Goal: Transaction & Acquisition: Purchase product/service

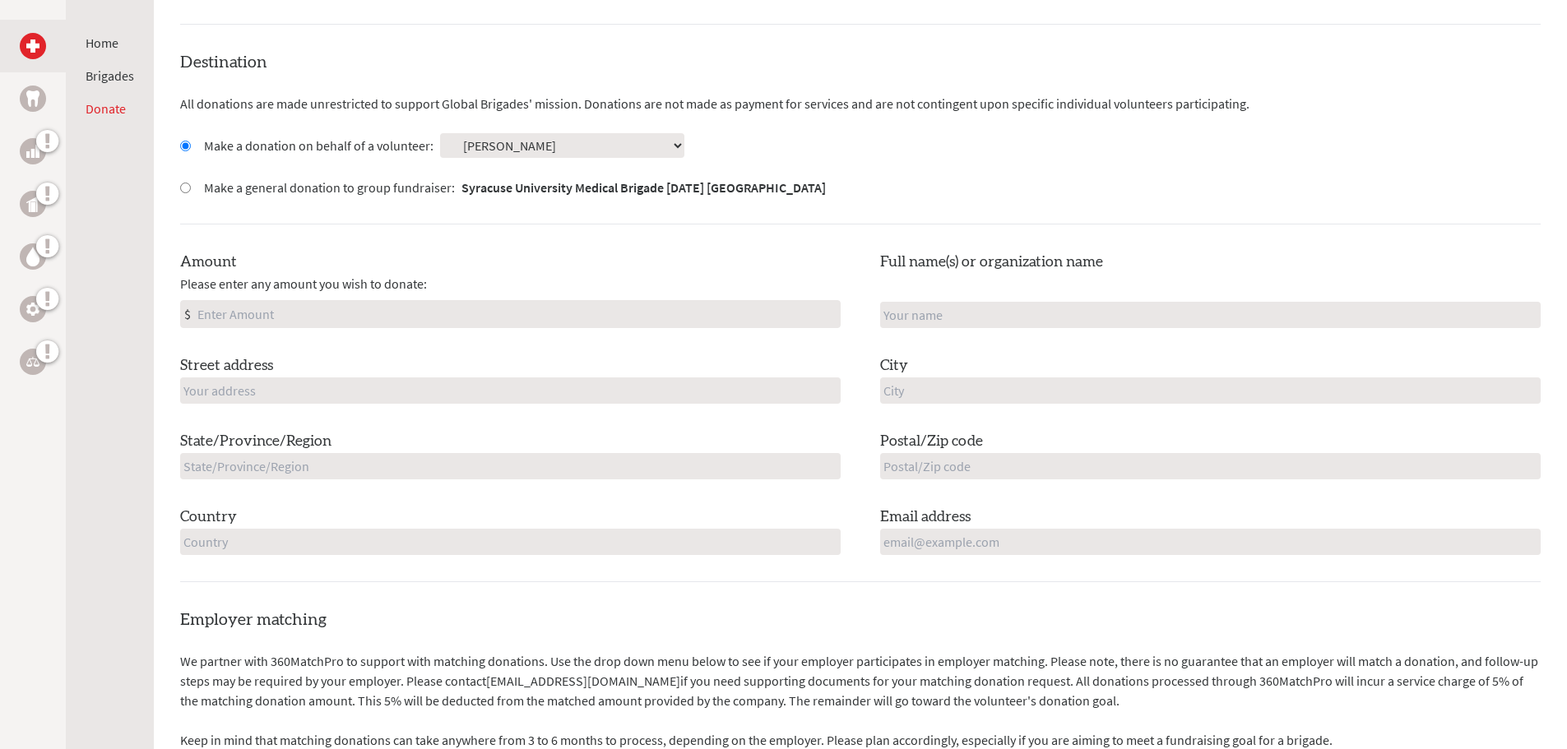
scroll to position [411, 0]
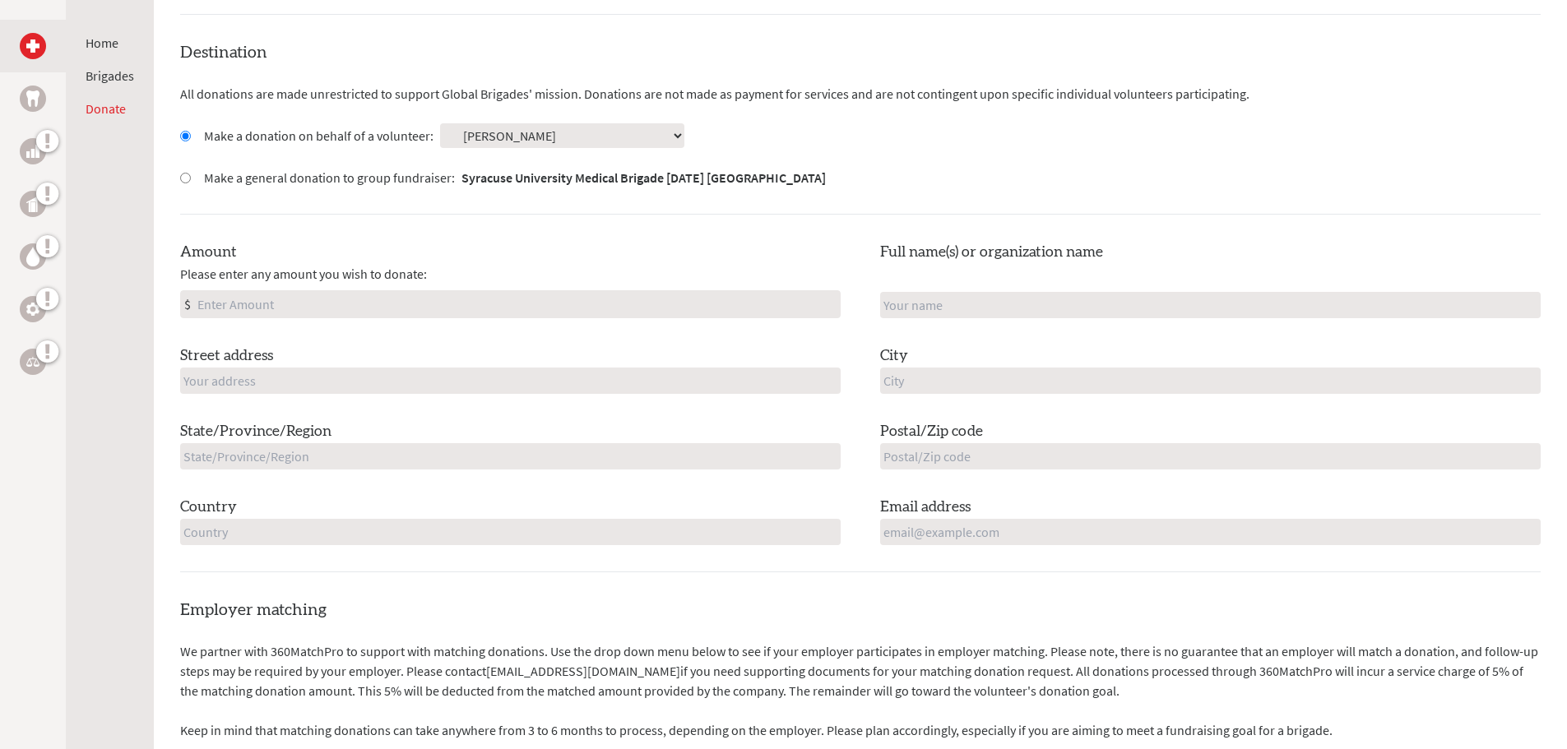
click at [508, 133] on select "Select a volunteer... [PERSON_NAME] [PERSON_NAME] [PERSON_NAME] [PERSON_NAME] […" at bounding box center [562, 135] width 244 height 25
click at [690, 116] on div "Destination All donations are made unrestricted to support Global Brigades' mis…" at bounding box center [860, 306] width 1360 height 531
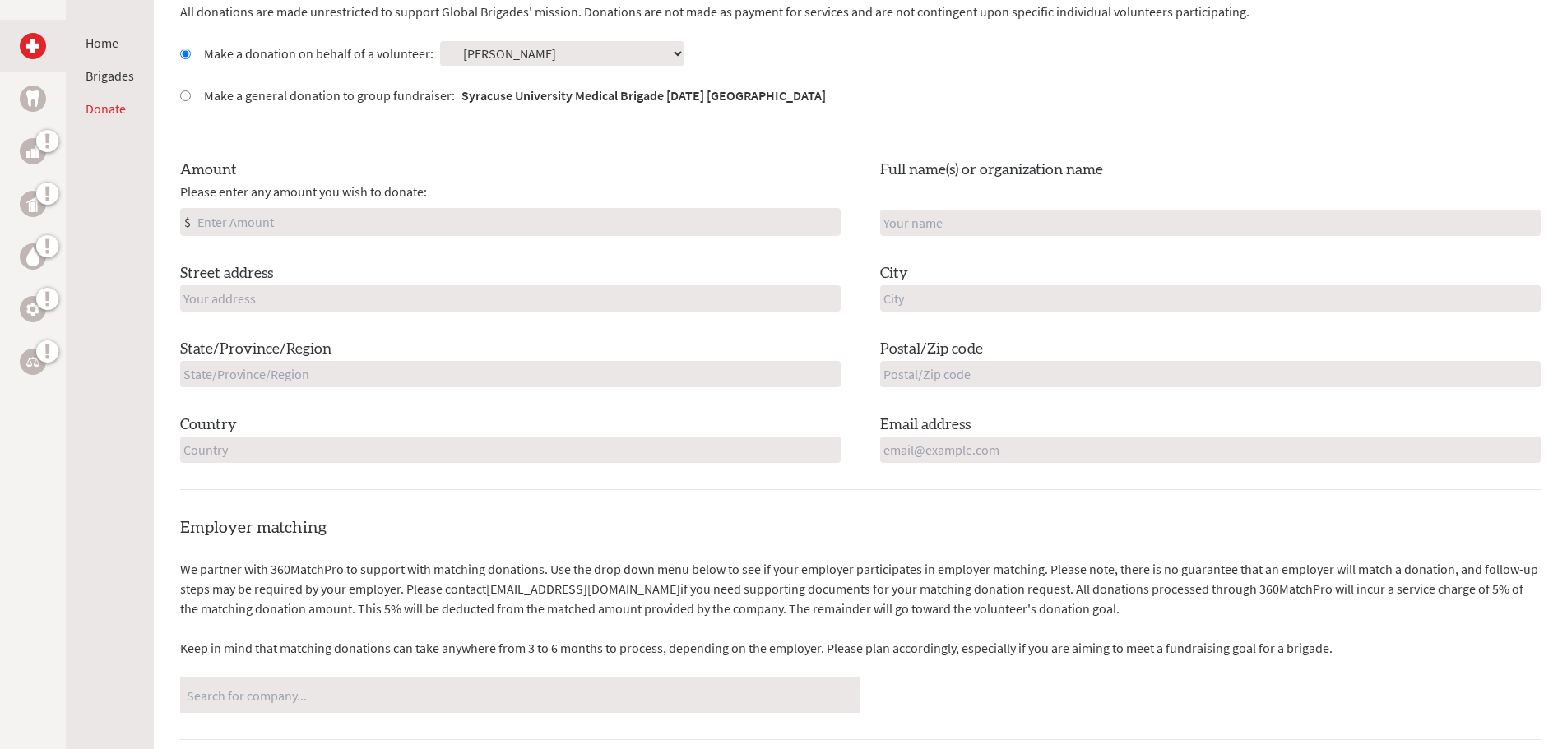
click at [254, 206] on div "Amount Please enter any amount you wish to donate: $" at bounding box center [510, 197] width 660 height 77
click at [263, 216] on input "Amount" at bounding box center [517, 222] width 646 height 26
type input "500"
click at [301, 294] on input "text" at bounding box center [510, 298] width 660 height 26
type input "[STREET_ADDRESS]"
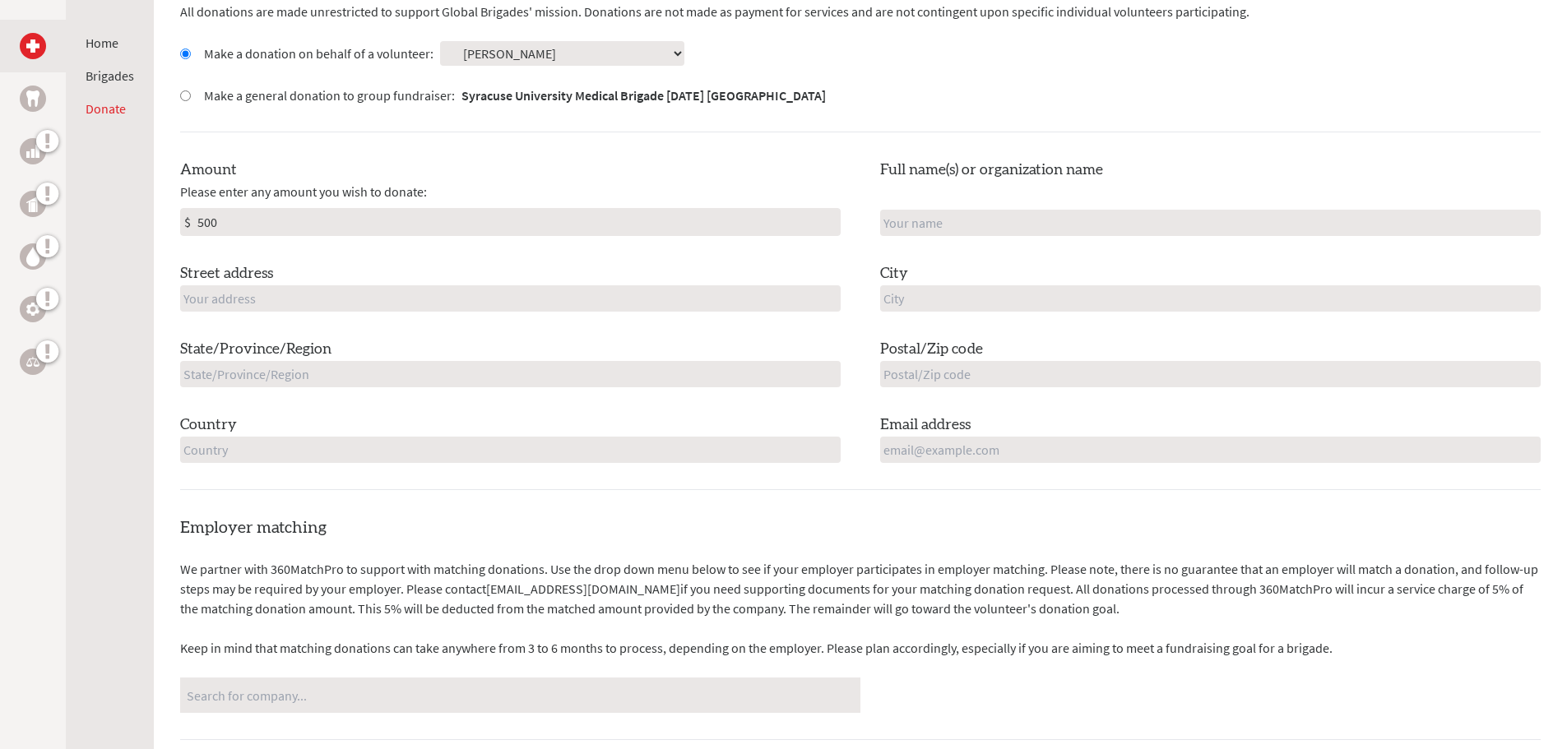
type input "[PERSON_NAME]"
type input "Goodyear"
type input "AZ"
type input "85338"
type input "[GEOGRAPHIC_DATA]"
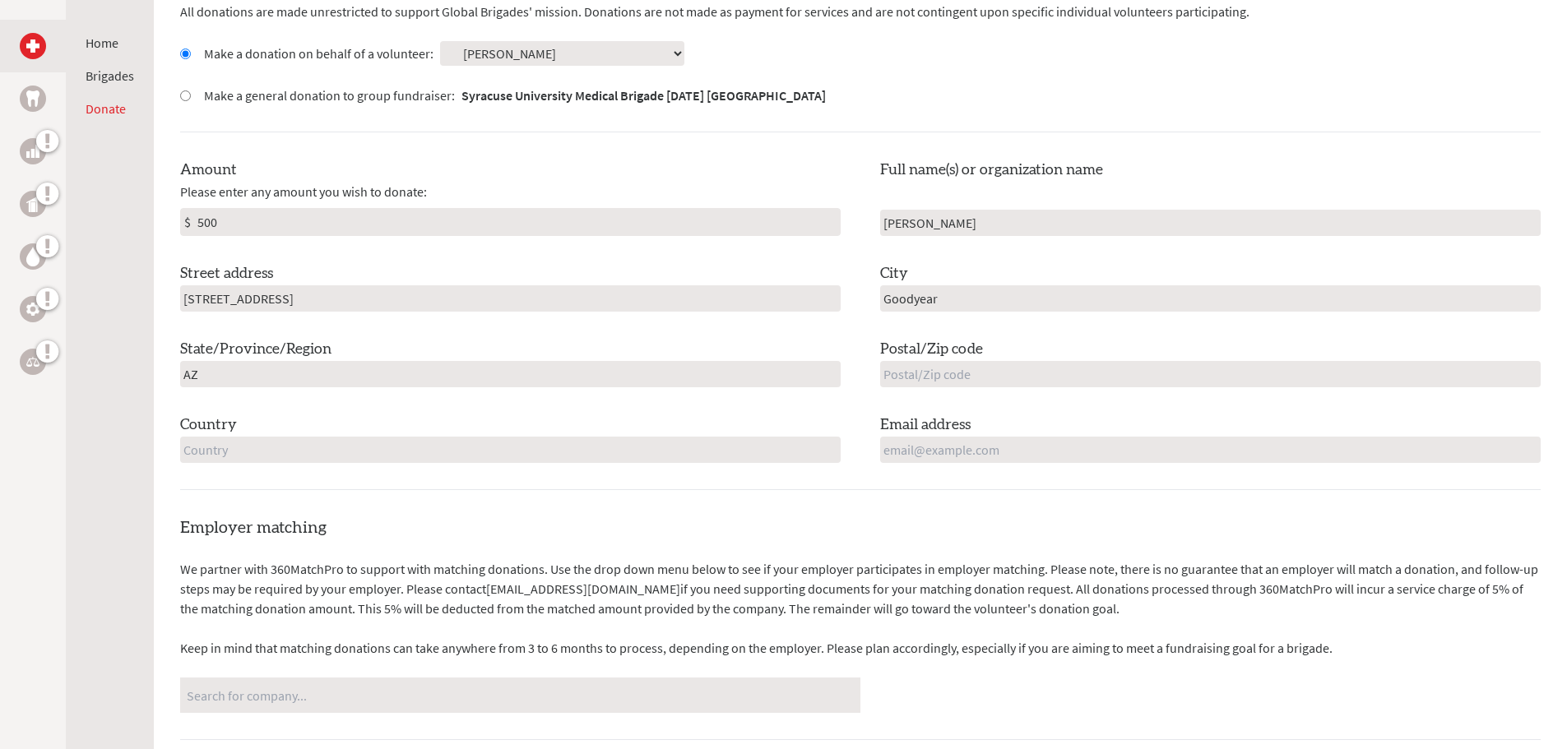
type input "[EMAIL_ADDRESS][DOMAIN_NAME]"
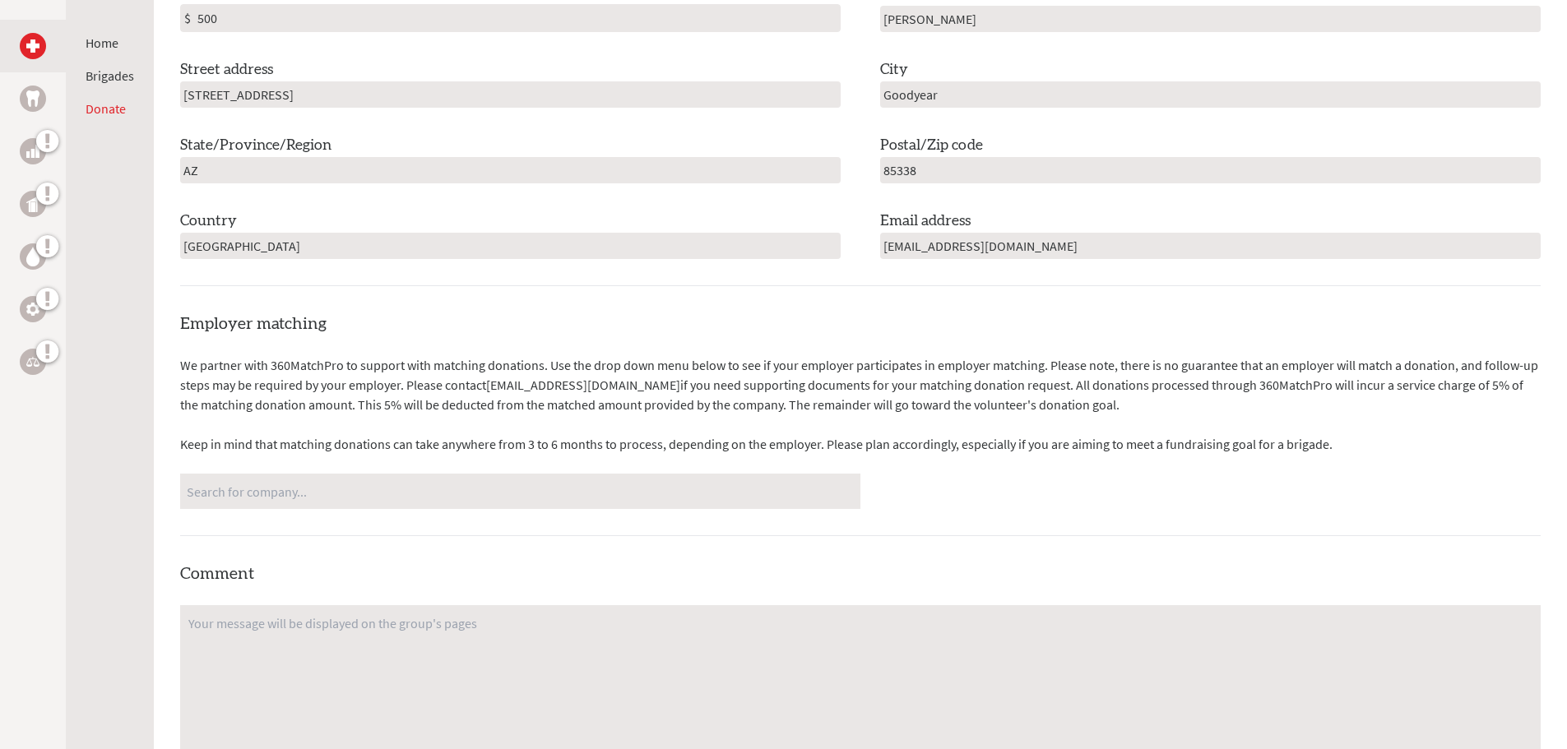
scroll to position [740, 0]
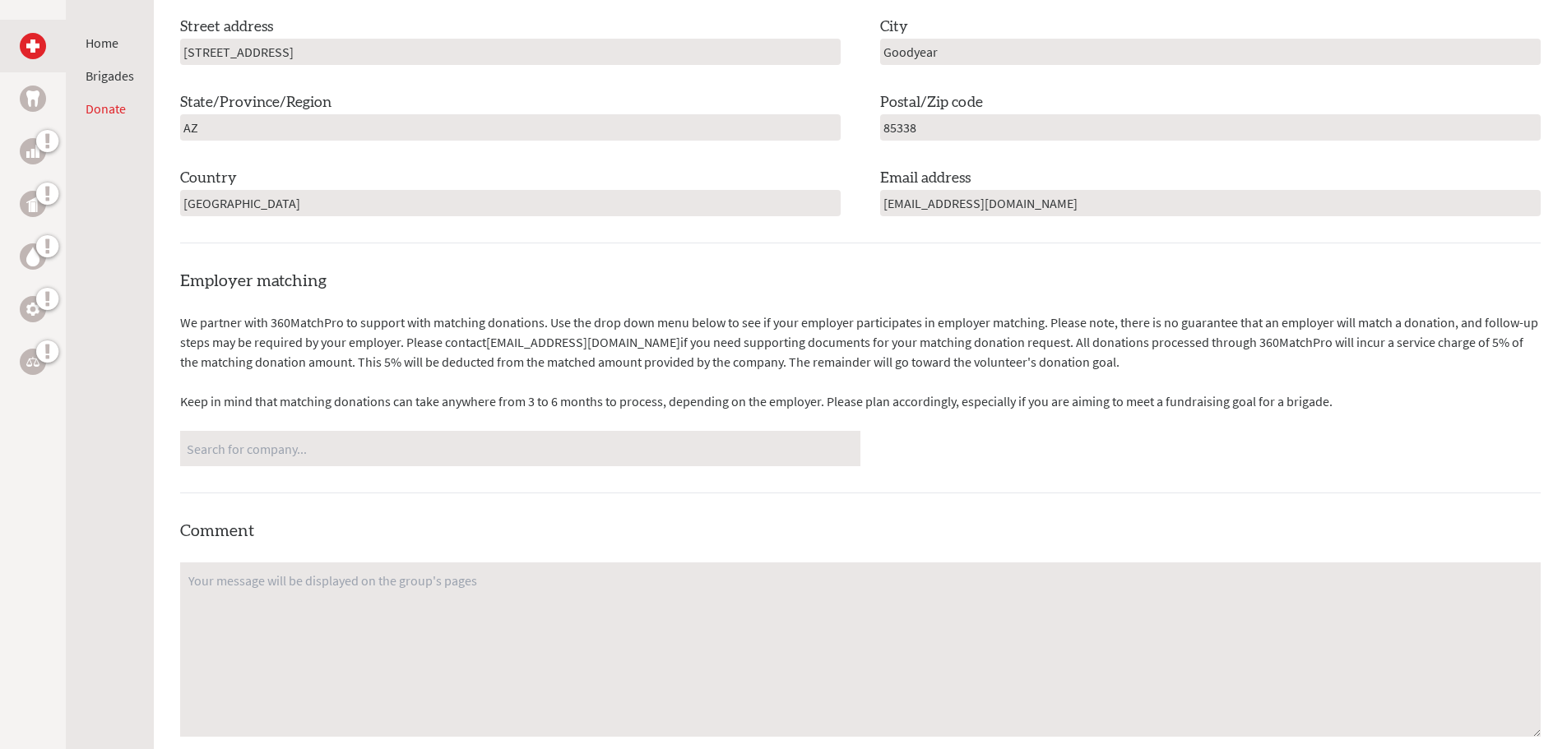
click at [274, 455] on input "Search for company..." at bounding box center [520, 448] width 667 height 29
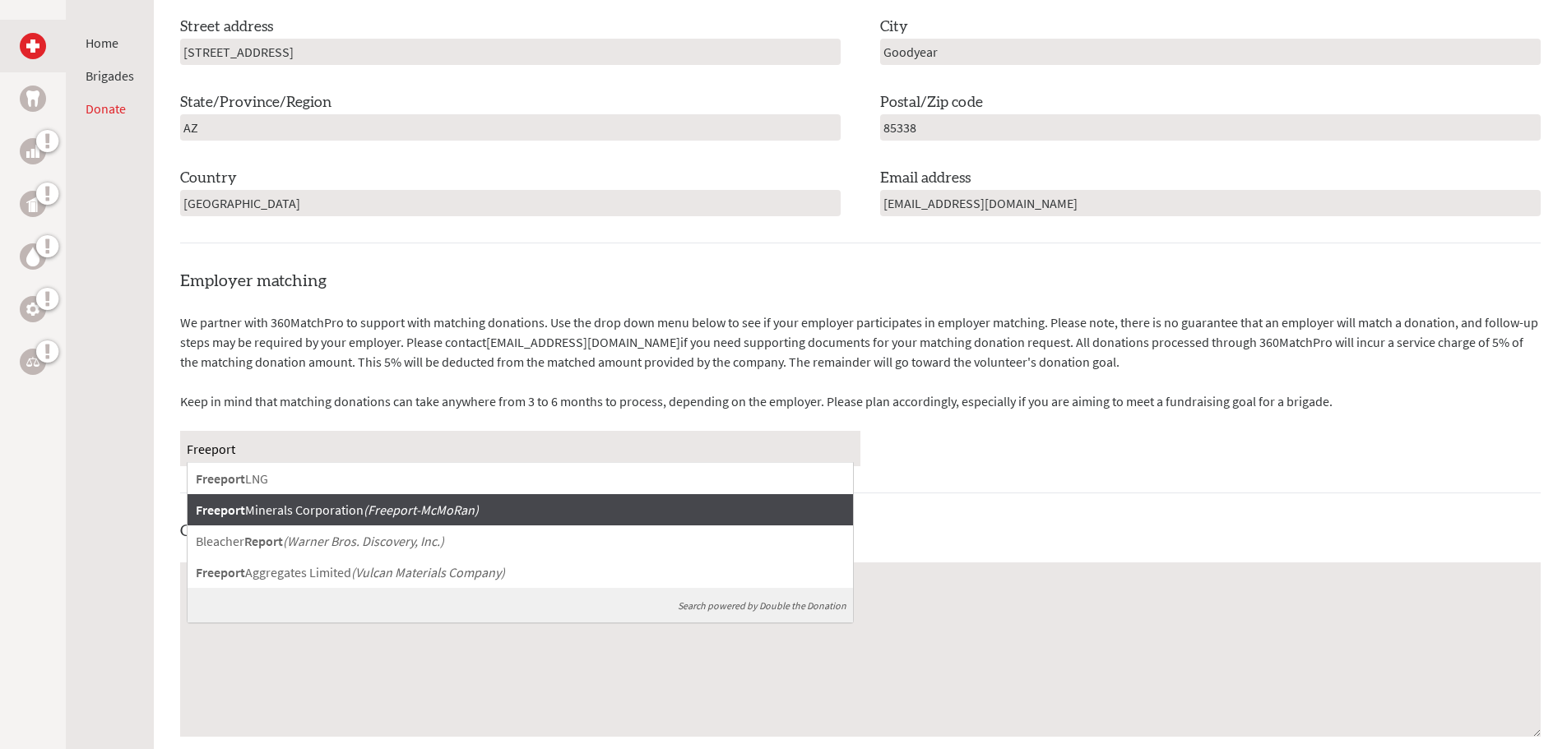
type input "Freeport"
click at [325, 509] on span "Freeport Minerals Corporation" at bounding box center [280, 510] width 168 height 16
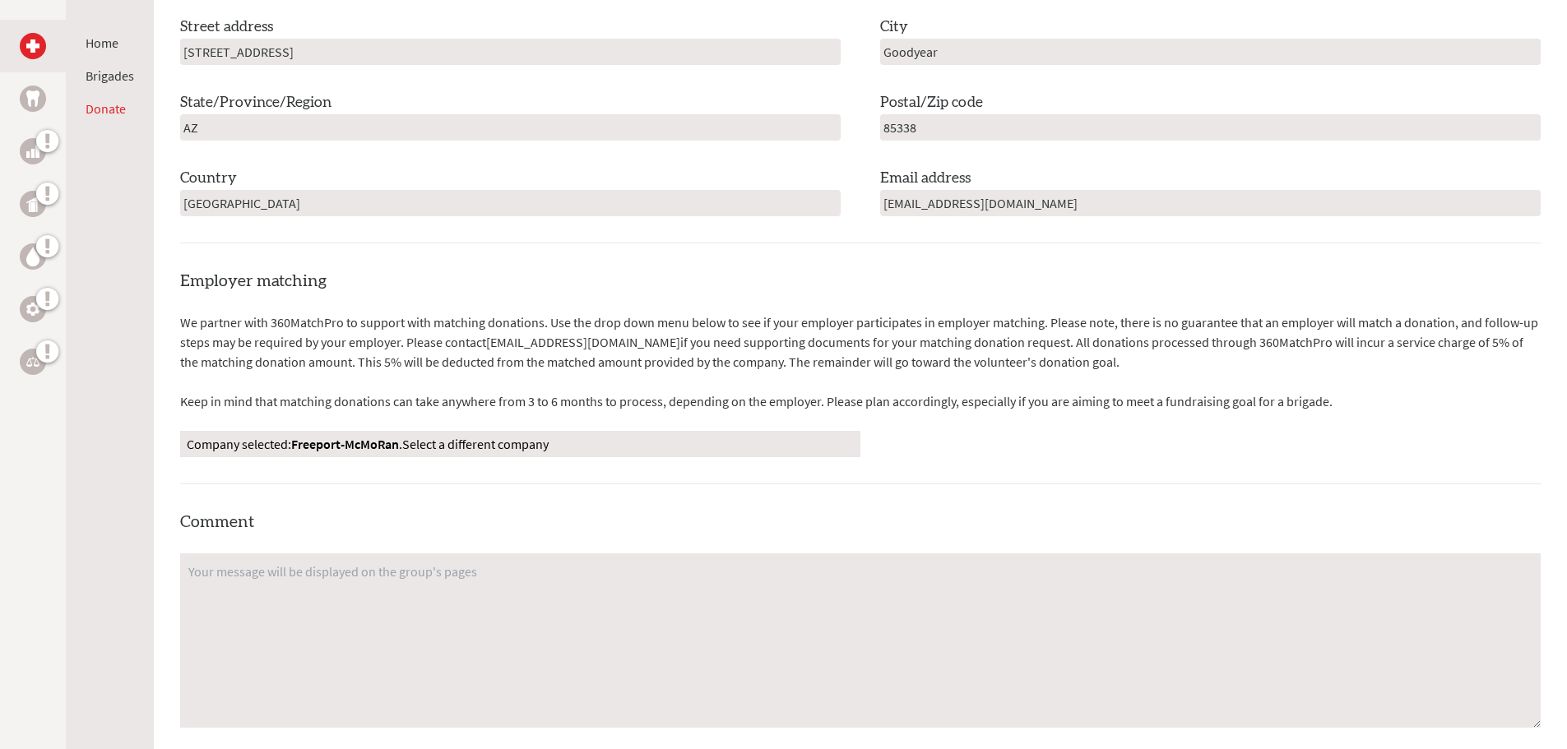
scroll to position [823, 0]
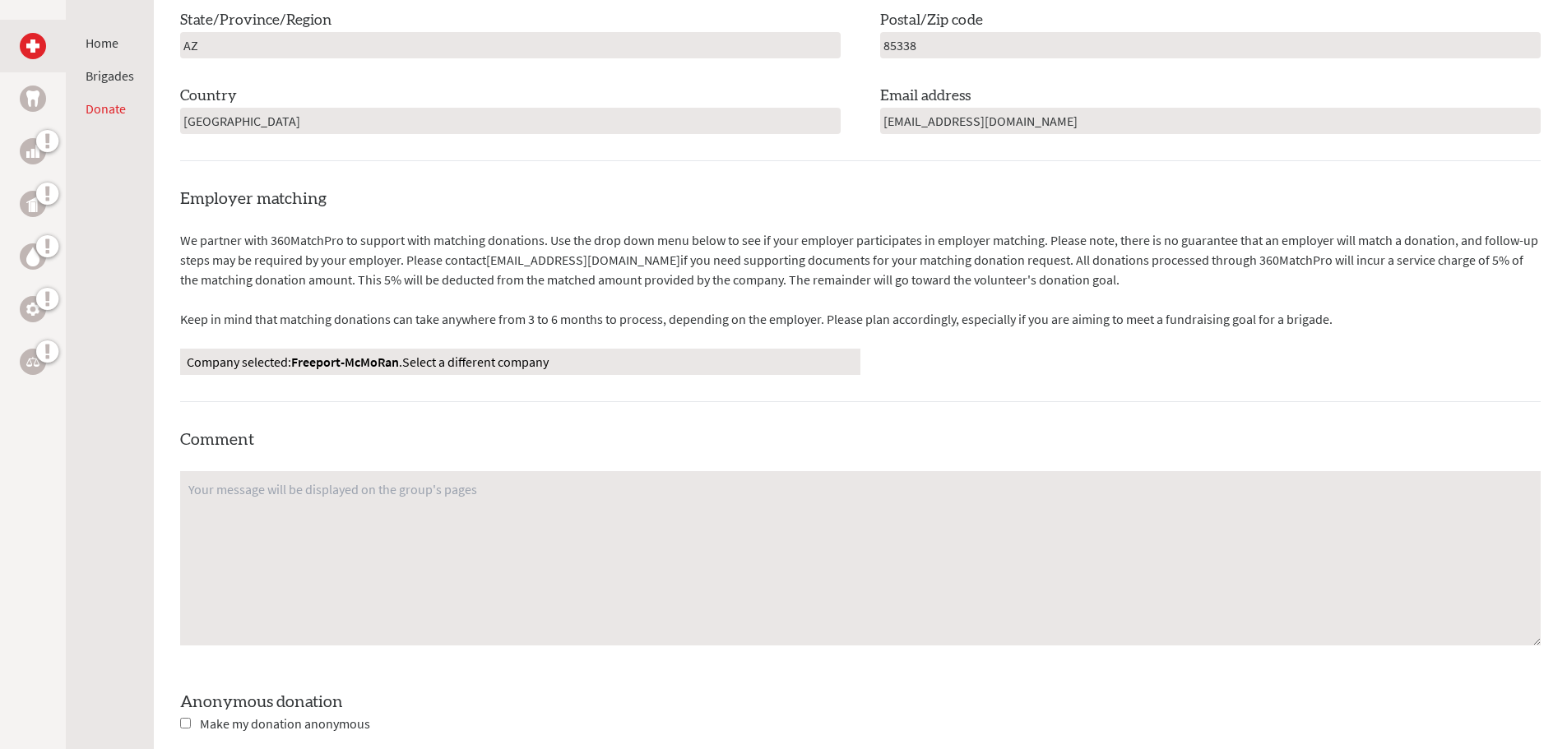
click at [373, 494] on textarea at bounding box center [860, 558] width 1360 height 174
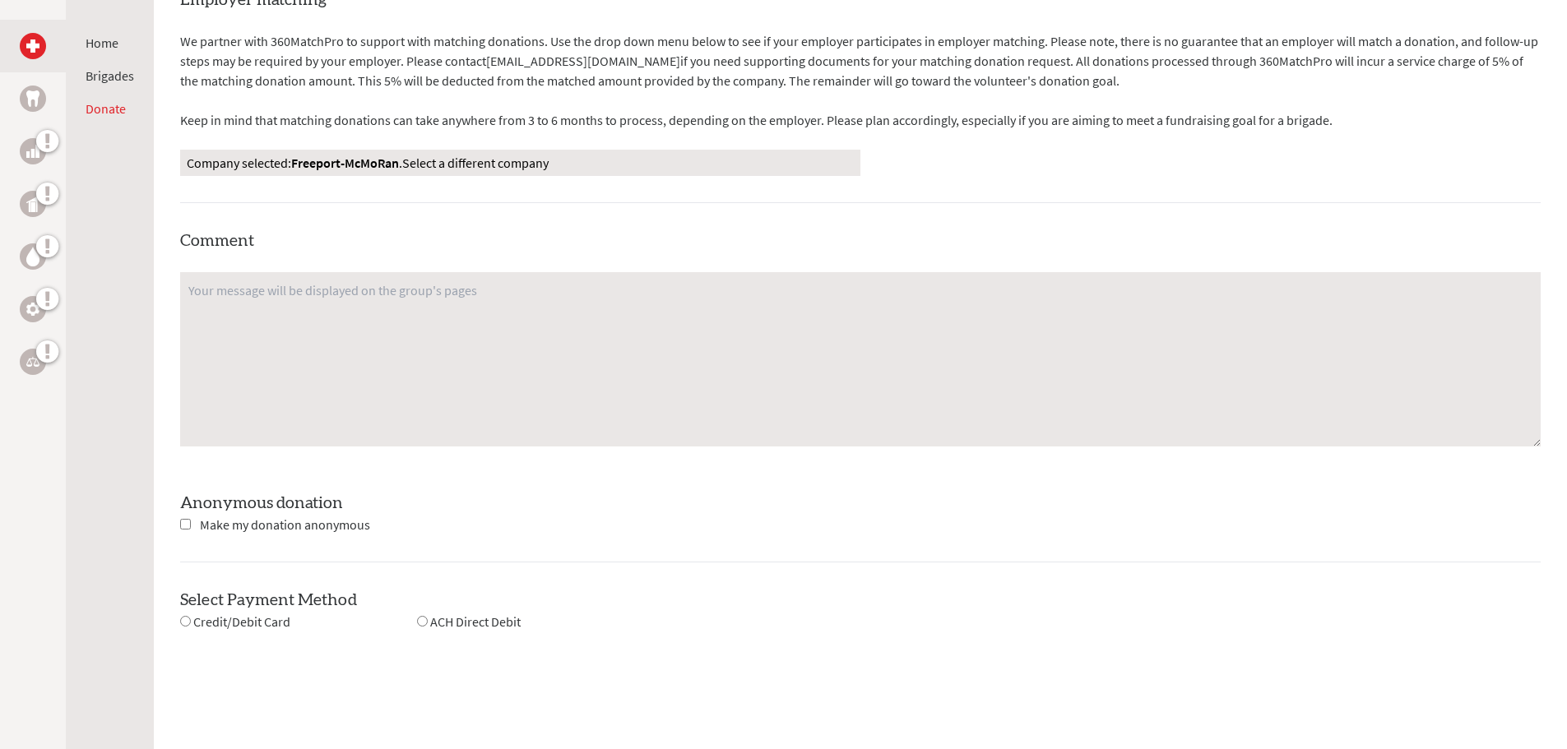
scroll to position [1069, 0]
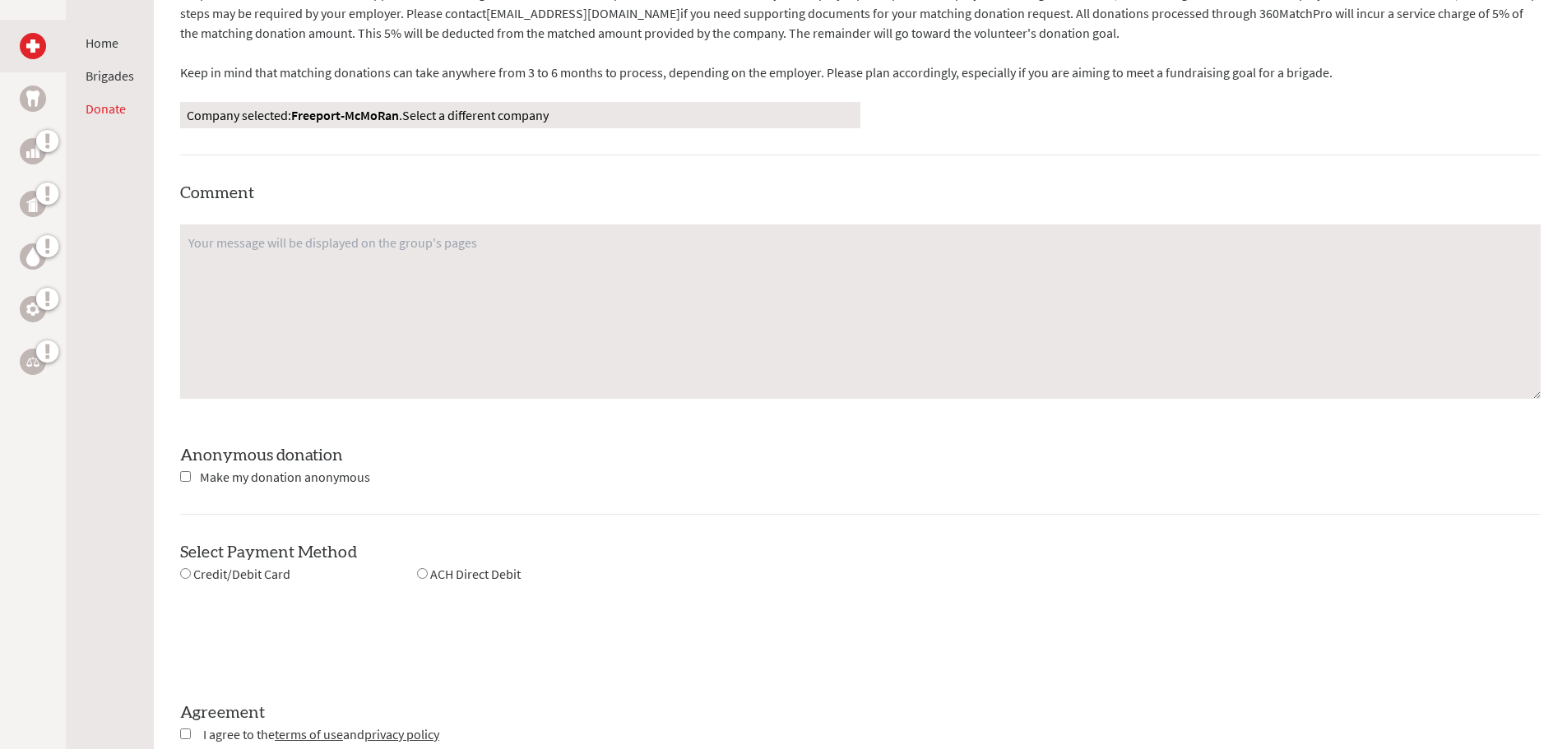
click at [453, 293] on textarea at bounding box center [860, 312] width 1360 height 174
click at [402, 271] on textarea at bounding box center [860, 312] width 1360 height 174
type textarea "H"
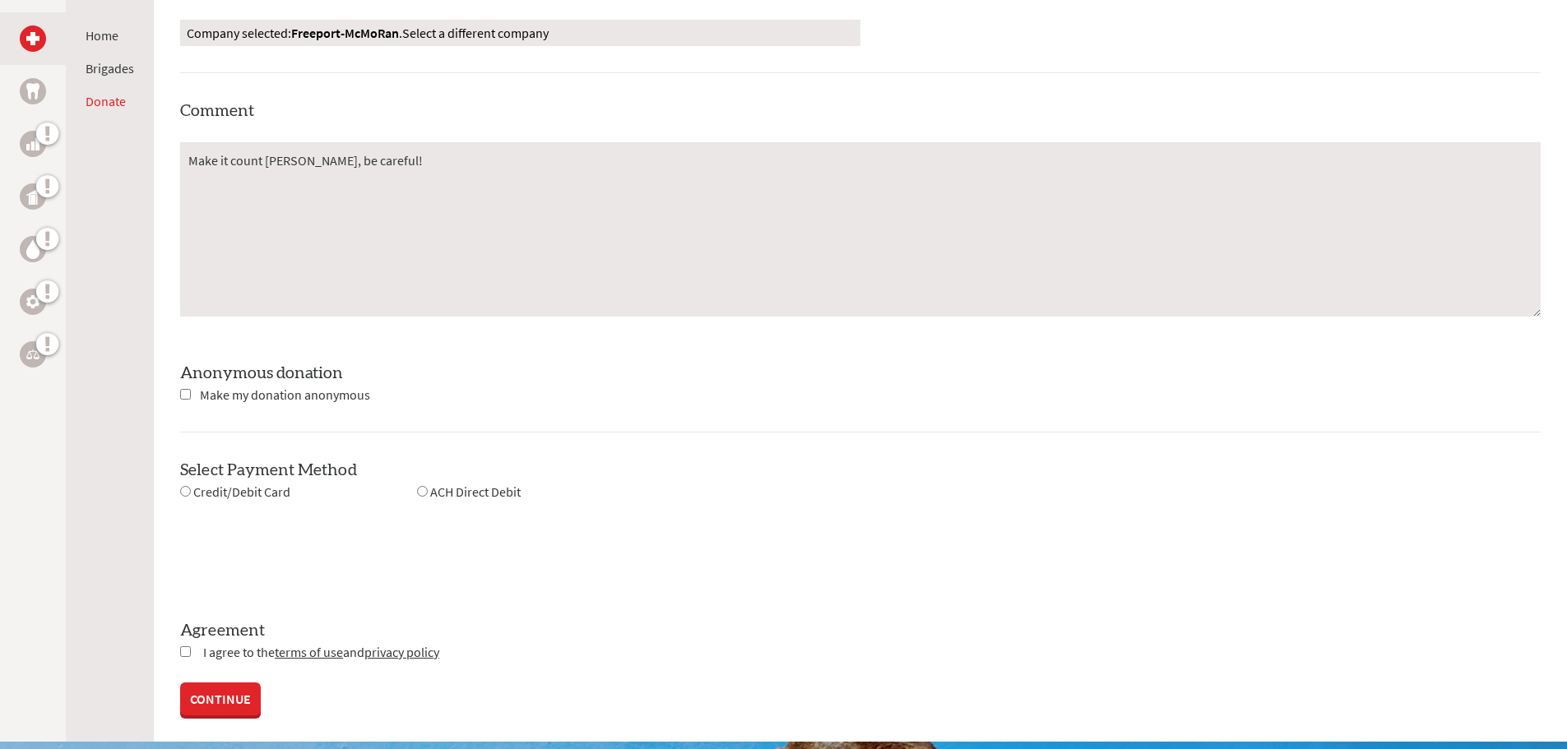
scroll to position [1398, 0]
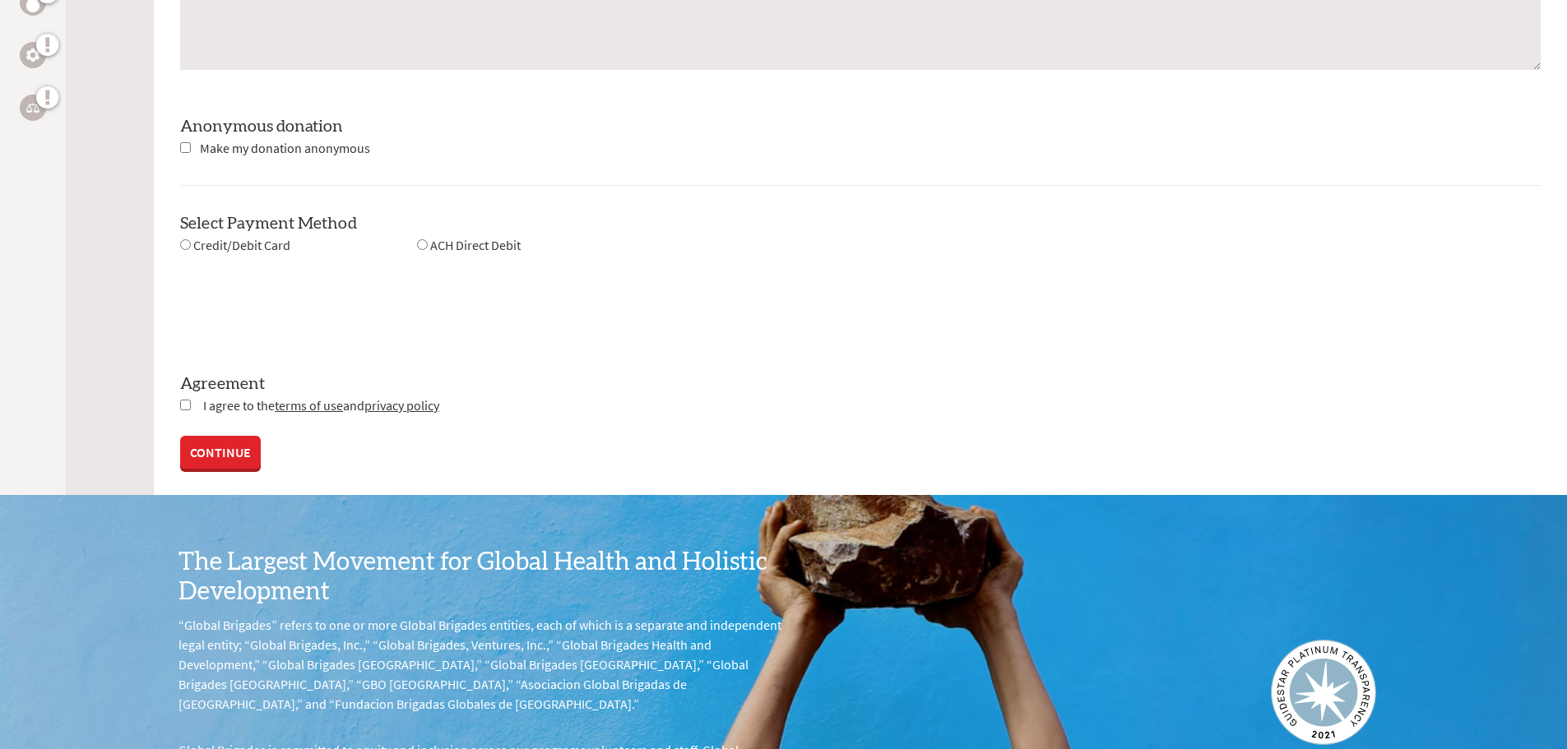
type textarea "Make it count [PERSON_NAME], be careful!"
click at [187, 247] on input "radio" at bounding box center [185, 244] width 11 height 11
radio input "true"
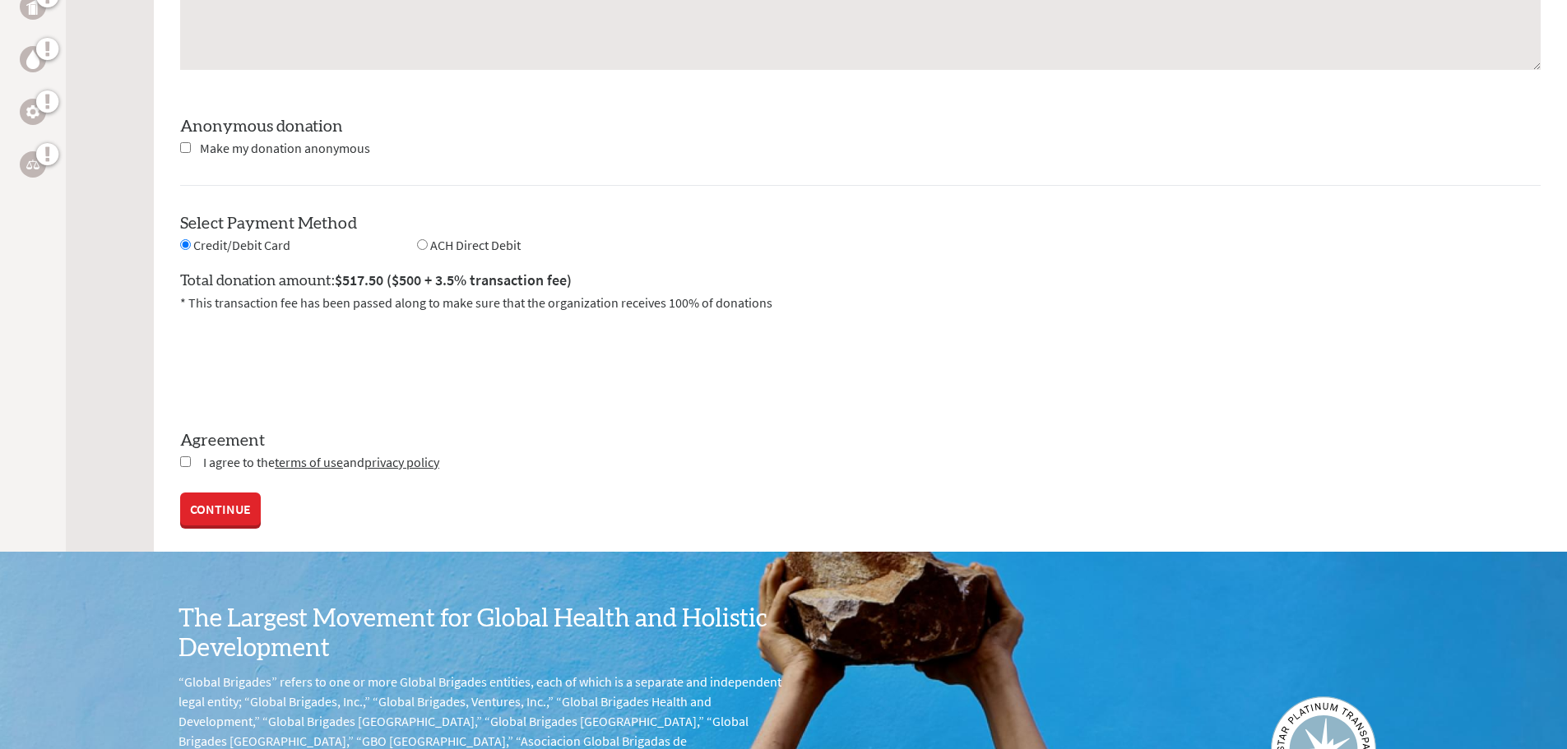
click at [187, 457] on input "checkbox" at bounding box center [185, 462] width 11 height 11
checkbox input "true"
click at [213, 512] on link "CONTINUE" at bounding box center [220, 510] width 81 height 33
